Goal: Communication & Community: Ask a question

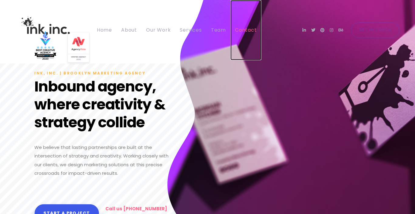
click at [242, 29] on span "Contact" at bounding box center [246, 29] width 22 height 7
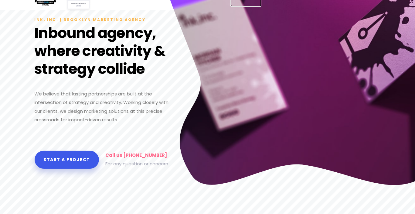
scroll to position [61, 0]
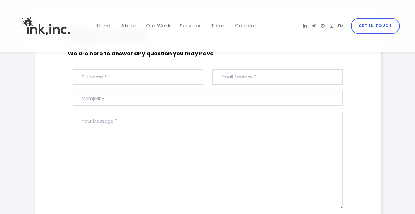
scroll to position [182, 0]
click at [95, 78] on input "text" at bounding box center [138, 76] width 131 height 15
type input "Zoey smith"
type input "zoey.onlinemediapublisher@gmail.com"
type input "LINKED BUILDER TEAM PRIVATE LIMITED"
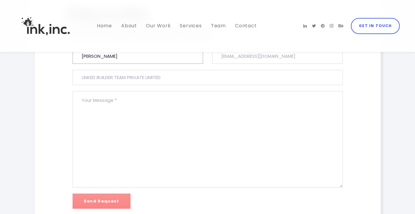
scroll to position [213, 0]
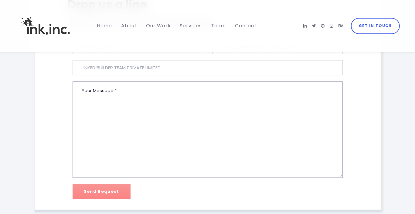
click at [105, 95] on textarea at bounding box center [208, 129] width 270 height 96
paste textarea "Hi, Are you looking to strengthen your SEO with high-quality, authoritative bac…"
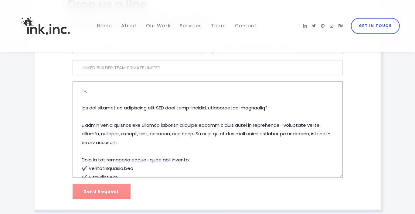
scroll to position [262, 0]
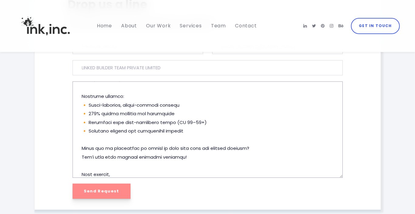
type textarea "Hi, Are you looking to strengthen your SEO with high-quality, authoritative bac…"
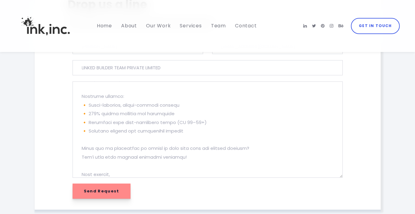
drag, startPoint x: 108, startPoint y: 193, endPoint x: 109, endPoint y: 187, distance: 6.5
click at [107, 193] on input "Send Request" at bounding box center [102, 190] width 58 height 15
